Goal: Check status: Check status

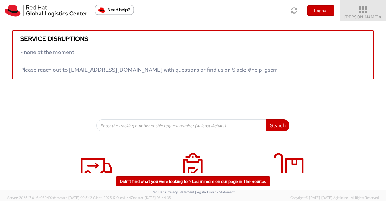
click at [384, 15] on link "Sumitra Hansdah ▼" at bounding box center [363, 10] width 46 height 21
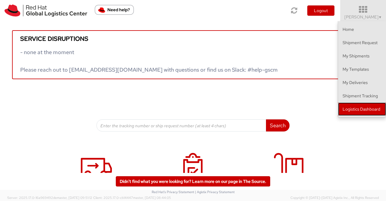
click at [361, 108] on link "Logistics Dashboard" at bounding box center [362, 108] width 48 height 13
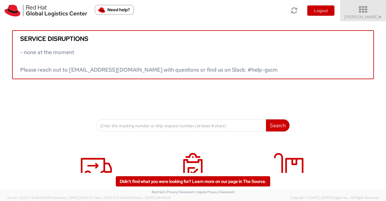
click at [376, 19] on span "Sumitra Hansdah ▼" at bounding box center [364, 16] width 38 height 5
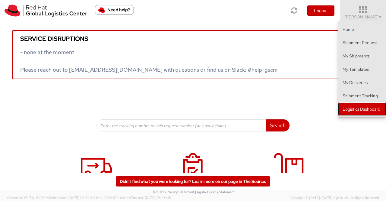
click at [370, 109] on link "Logistics Dashboard" at bounding box center [362, 108] width 48 height 13
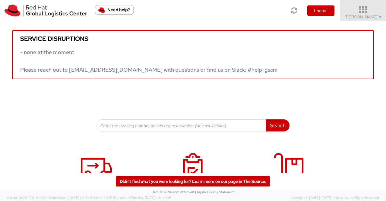
click at [379, 15] on span "▼" at bounding box center [381, 17] width 4 height 5
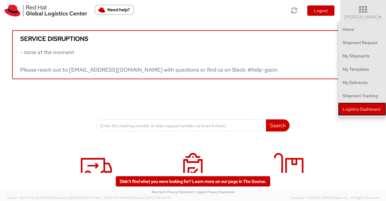
click at [370, 108] on link "Logistics Dashboard" at bounding box center [362, 108] width 48 height 13
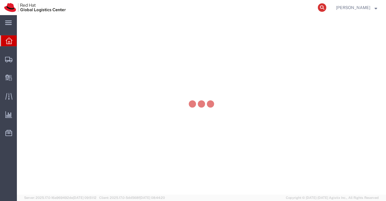
click at [323, 7] on icon at bounding box center [322, 7] width 8 height 8
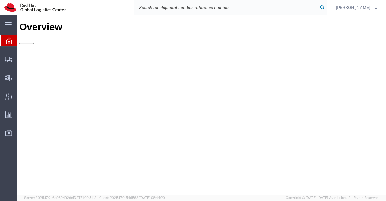
paste input "392188602878"
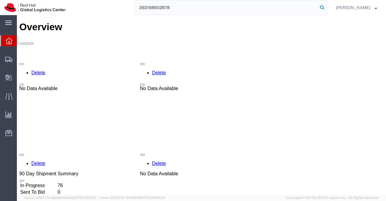
type input "392188602878"
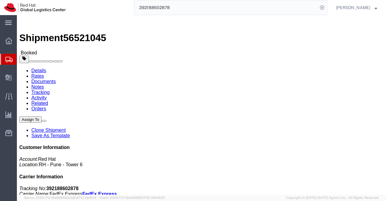
click span "button"
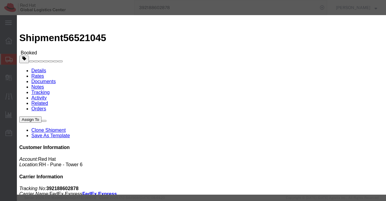
click div "Aug 18 2025 4:00 PM"
click button "Apply"
click div "[DATE] 5:00 PM"
type input "6:00 PM"
click button "Apply"
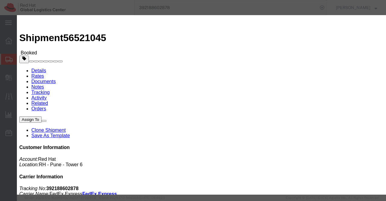
click button "Save"
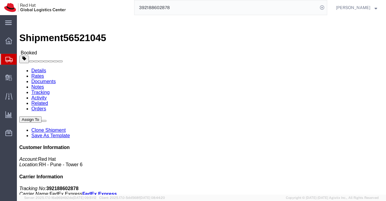
click button "Close"
click div "Ship From Red Hat India Private Limited (Pallav Sen Gupta) BENGLURU Bagmane Con…"
drag, startPoint x: 322, startPoint y: 77, endPoint x: 351, endPoint y: 76, distance: 29.3
click p "Tracking No: 392188602878 Carrier Name: FedEx Express FedEx Express Service Lev…"
copy b "392188602878"
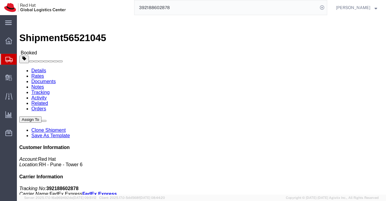
click div "Leg 1 - Small Parcel"
click link "Documents"
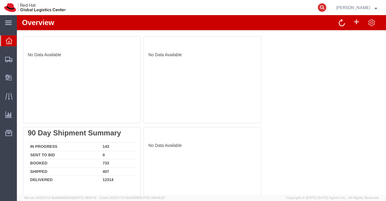
click at [322, 6] on icon at bounding box center [322, 7] width 8 height 8
paste input "392188516301"
type input "392188516301"
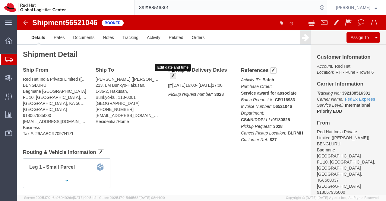
click span "button"
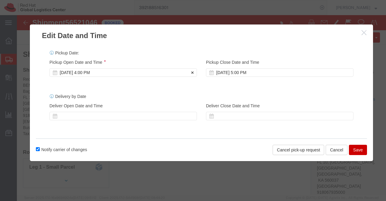
click div "[DATE] 4:00 PM"
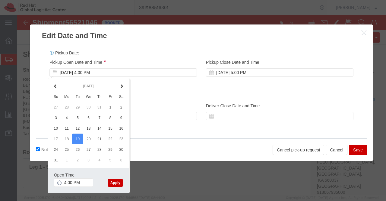
click button "Apply"
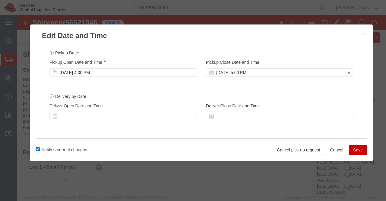
click div "[DATE] 5:00 PM"
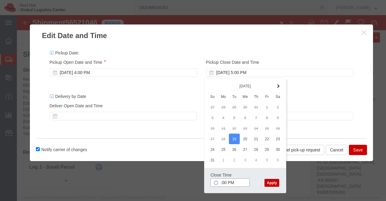
type input "6:00 PM"
click button "Apply"
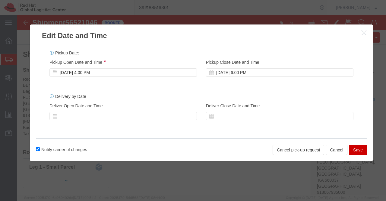
click button "Save"
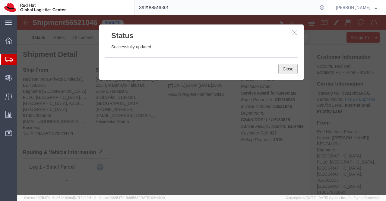
click button "Close"
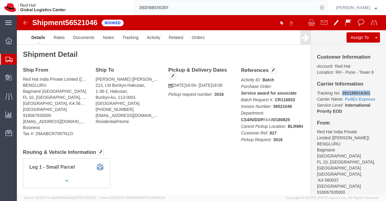
drag, startPoint x: 352, startPoint y: 77, endPoint x: 321, endPoint y: 78, distance: 30.8
click p "Tracking No: 392188516301 Carrier Name: FedEx Express FedEx Express Service Lev…"
copy b "392188516301"
click div "Leg 1 - Small Parcel"
click link "Documents"
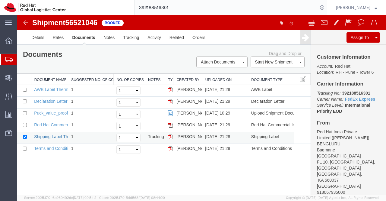
click at [45, 134] on link "Shipping Label Thermal" at bounding box center [56, 136] width 45 height 5
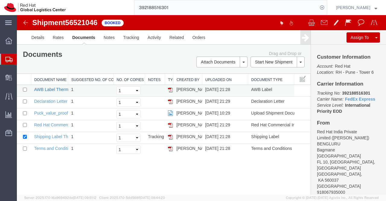
click at [47, 90] on link "AWB Label Thermal" at bounding box center [53, 89] width 38 height 5
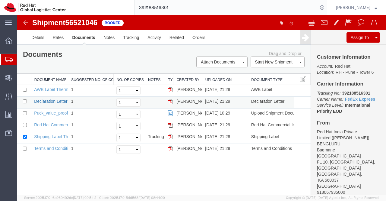
click at [51, 100] on link "Declaration Letter" at bounding box center [50, 101] width 33 height 5
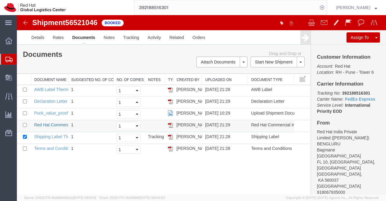
click at [40, 124] on link "Red Hat Commercial Invoice" at bounding box center [61, 124] width 54 height 5
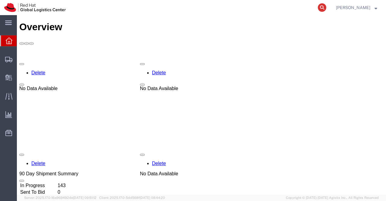
click at [323, 7] on icon at bounding box center [322, 7] width 8 height 8
paste input "392188450429"
type input "392188450429"
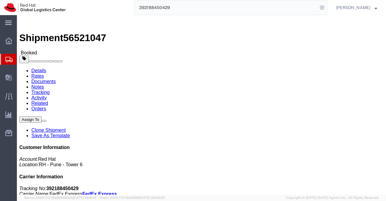
click span "button"
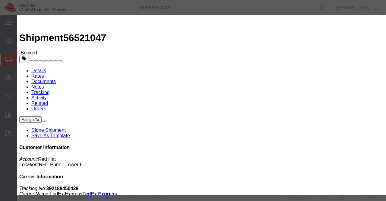
click div "[DATE] 4:00 PM"
drag, startPoint x: 97, startPoint y: 167, endPoint x: 108, endPoint y: 108, distance: 60.2
click button "Apply"
click div "[DATE] 5:00 PM"
type input "6:00 PM"
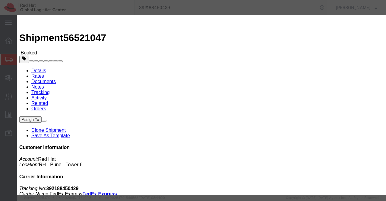
click button "Apply"
click button "Save"
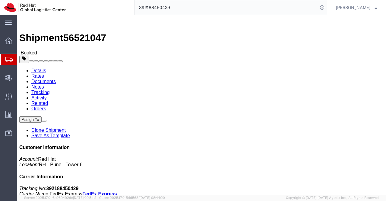
click button "Close"
drag, startPoint x: 322, startPoint y: 77, endPoint x: 351, endPoint y: 76, distance: 29.0
click p "Tracking No: 392188450429 Carrier Name: FedEx Express FedEx Express Service Lev…"
copy b "392188450429"
click div "Ship From Red Hat India Private Limited ([PERSON_NAME]) BENGLURU [STREET_ADDRES…"
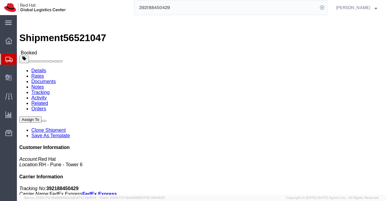
click link "Documents"
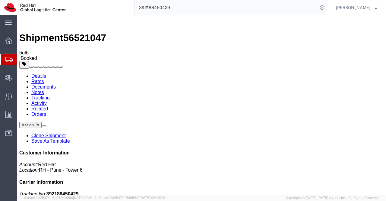
drag, startPoint x: 54, startPoint y: 123, endPoint x: 200, endPoint y: 160, distance: 150.9
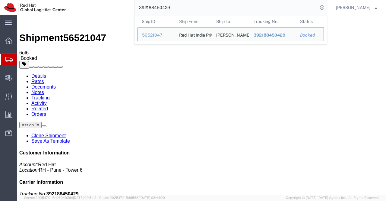
drag, startPoint x: 178, startPoint y: 8, endPoint x: 138, endPoint y: 8, distance: 39.5
click at [138, 8] on input "392188450429" at bounding box center [226, 7] width 183 height 14
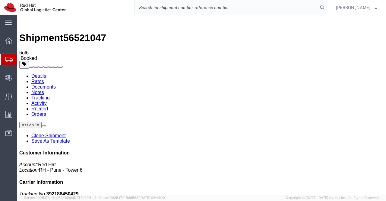
paste input "392264273382"
type input "392264273382"
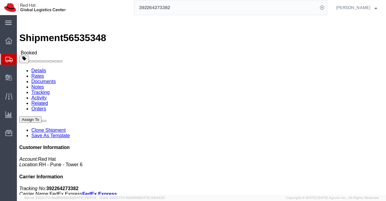
click div "Leg 1 - Small Parcel"
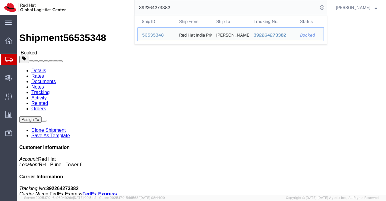
drag, startPoint x: 175, startPoint y: 9, endPoint x: 125, endPoint y: 6, distance: 50.5
click at [125, 6] on div "392264273382 Ship ID Ship From Ship To Tracking Nu. Status Ship ID 56535348 Shi…" at bounding box center [198, 7] width 257 height 15
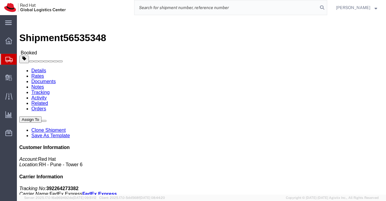
paste input "392188602878"
type input "392188602878"
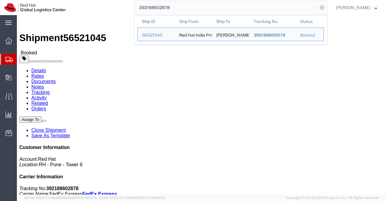
drag, startPoint x: 180, startPoint y: 8, endPoint x: 126, endPoint y: 9, distance: 54.0
click at [126, 9] on div "392188602878 Ship ID Ship From Ship To Tracking Nu. Status Ship ID 56521045 Shi…" at bounding box center [198, 7] width 257 height 15
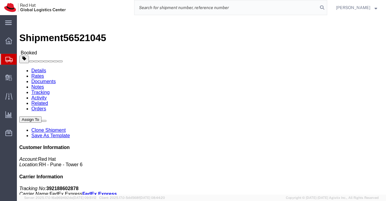
paste input "392264273382"
type input "392264273382"
click link "Documents"
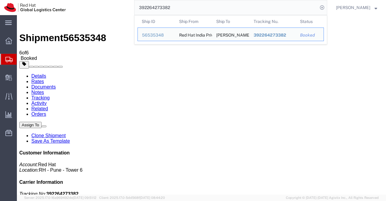
drag, startPoint x: 187, startPoint y: 9, endPoint x: 139, endPoint y: 7, distance: 47.4
click at [139, 7] on input "392264273382" at bounding box center [226, 7] width 183 height 14
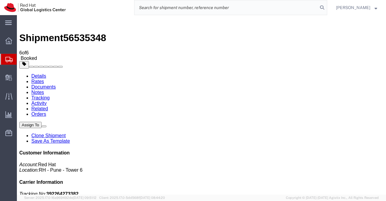
paste input "392264323303"
type input "392264323303"
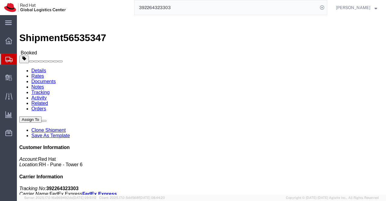
click link "Documents"
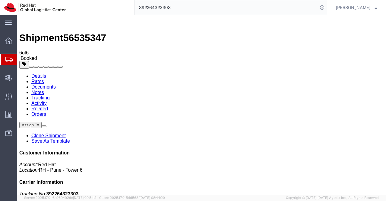
drag, startPoint x: 40, startPoint y: 122, endPoint x: 130, endPoint y: 163, distance: 99.2
